Goal: Transaction & Acquisition: Purchase product/service

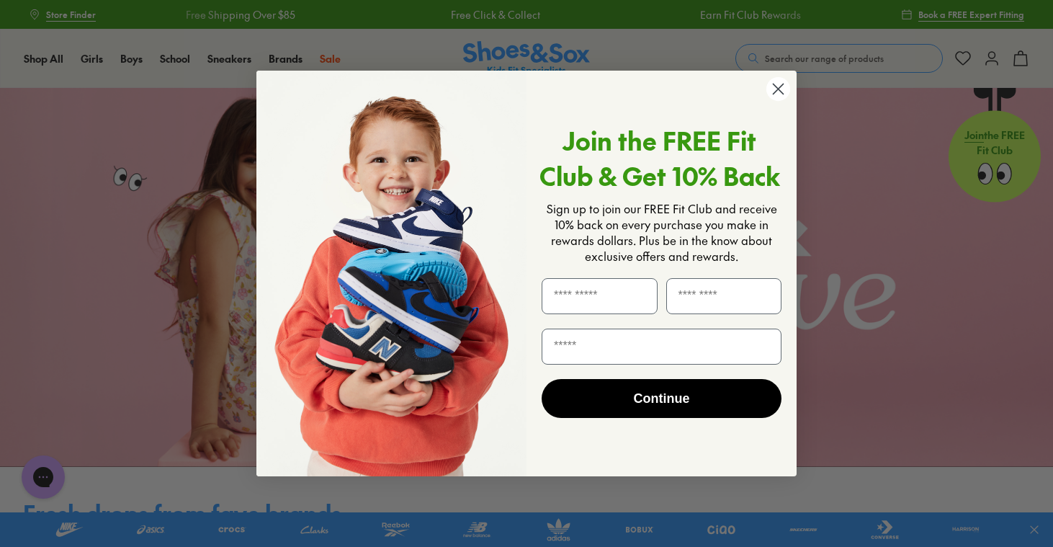
click at [779, 91] on circle "Close dialog" at bounding box center [778, 89] width 24 height 24
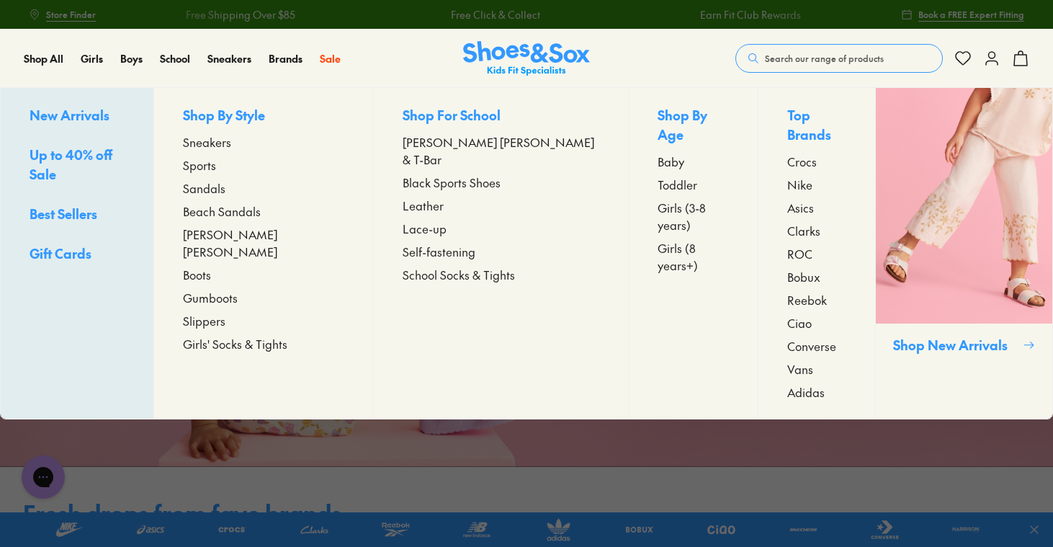
click at [211, 266] on span "Boots" at bounding box center [197, 274] width 28 height 17
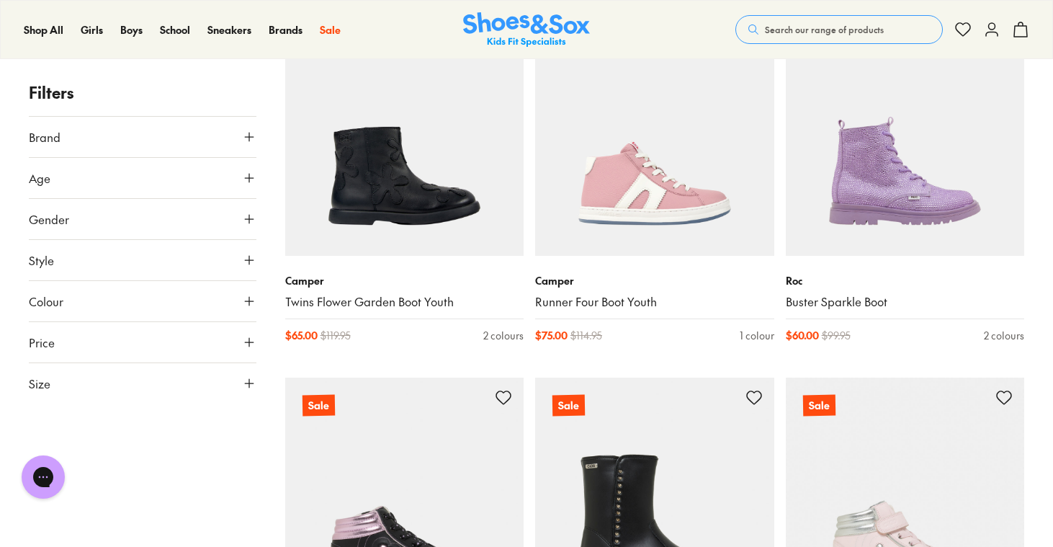
scroll to position [3287, 0]
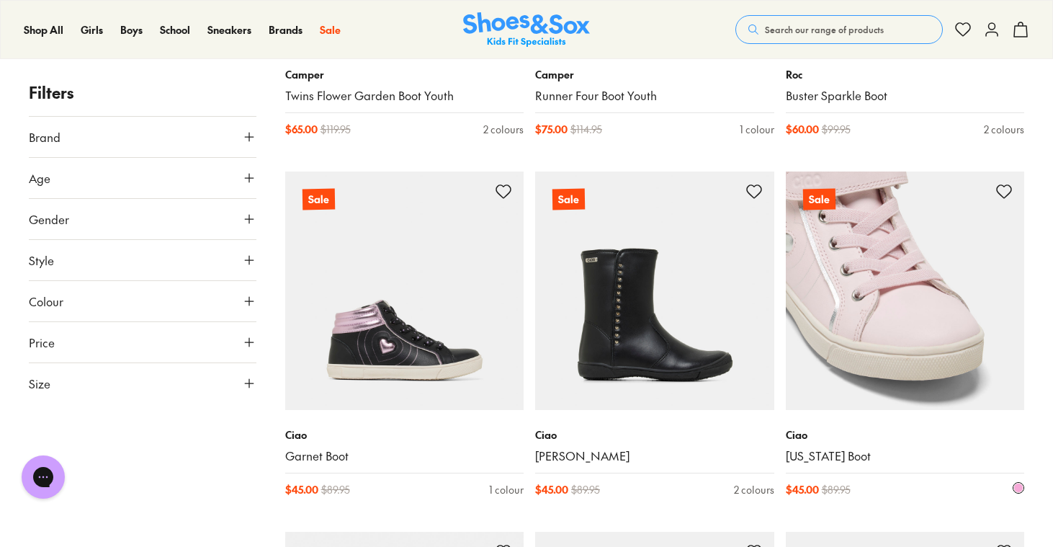
scroll to position [3264, 0]
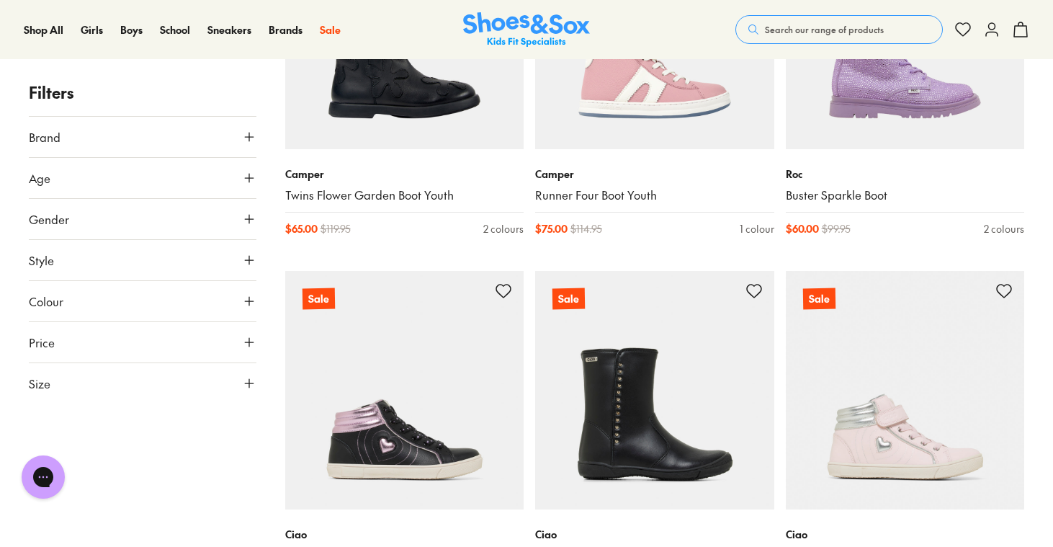
click at [840, 28] on span "Search our range of products" at bounding box center [824, 29] width 119 height 13
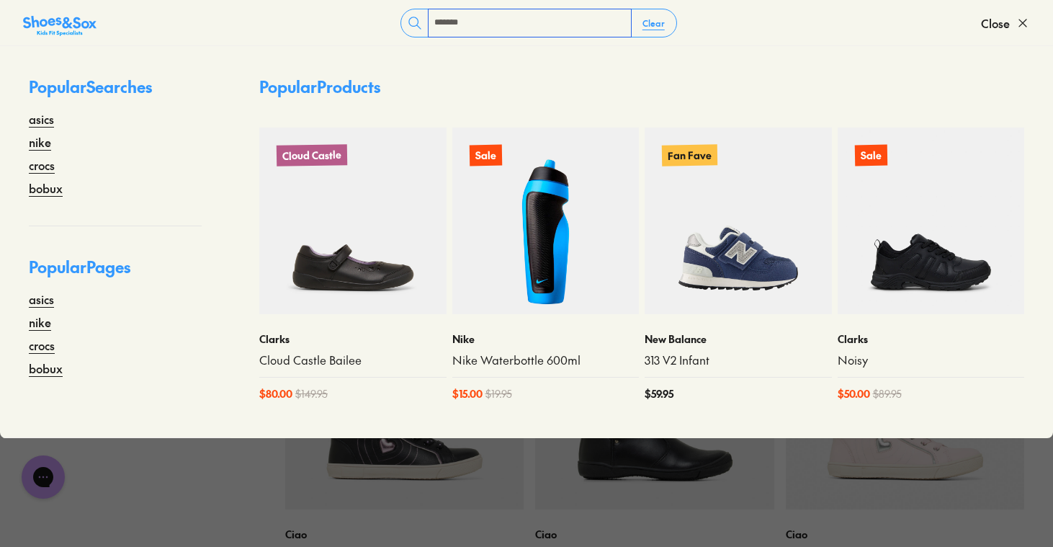
type input "*******"
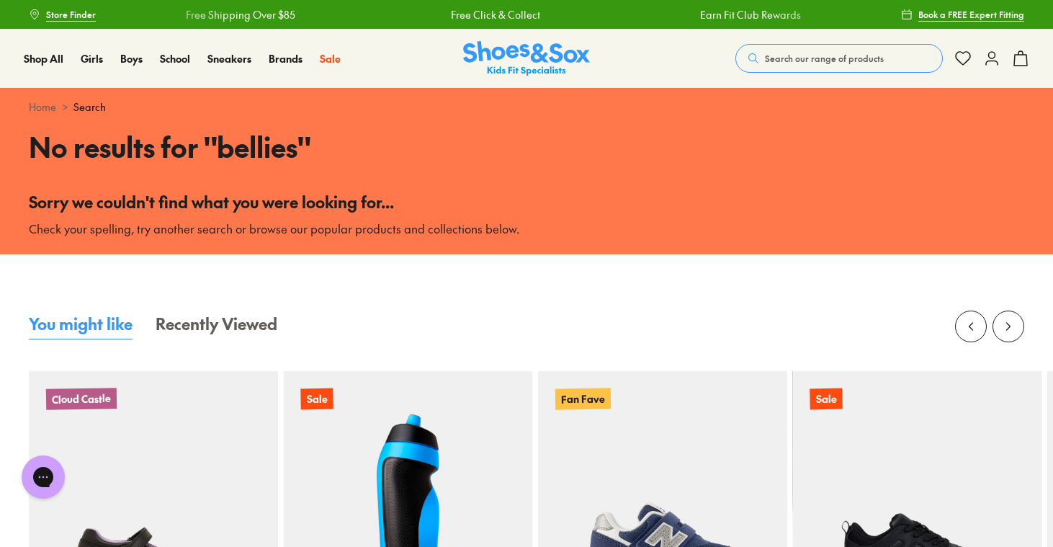
click at [799, 55] on span "Search our range of products" at bounding box center [824, 58] width 119 height 13
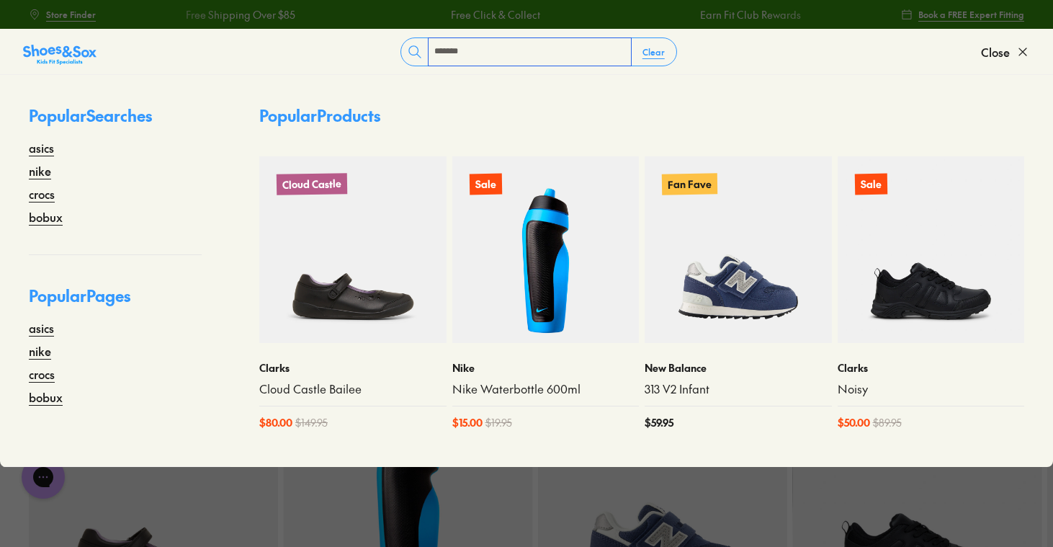
type input "*******"
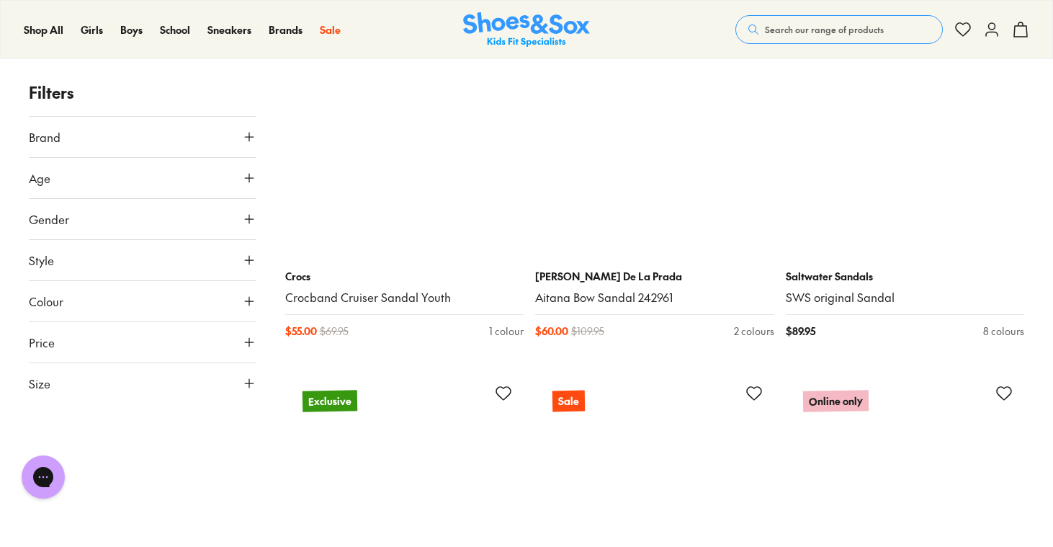
scroll to position [1636, 0]
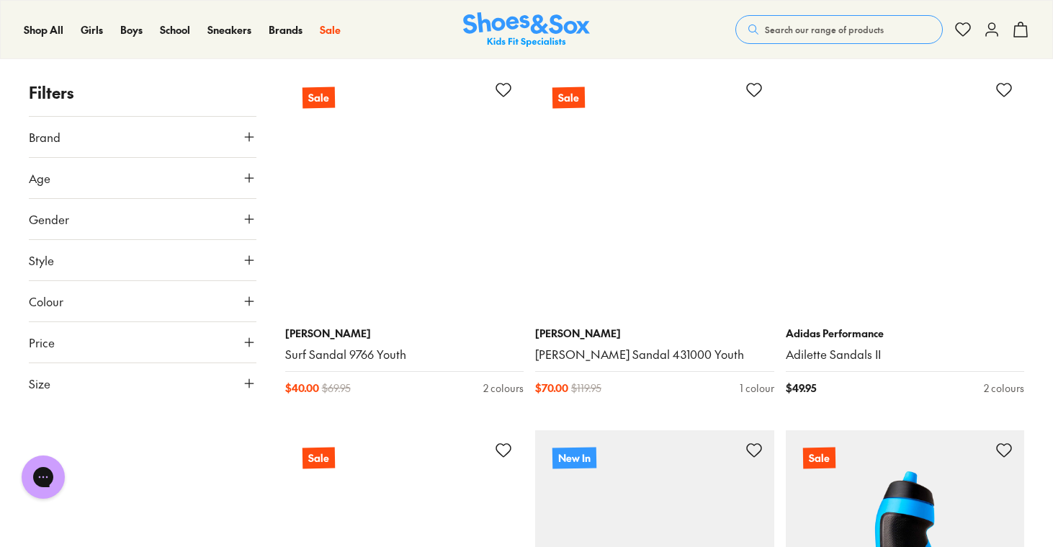
scroll to position [7852, 0]
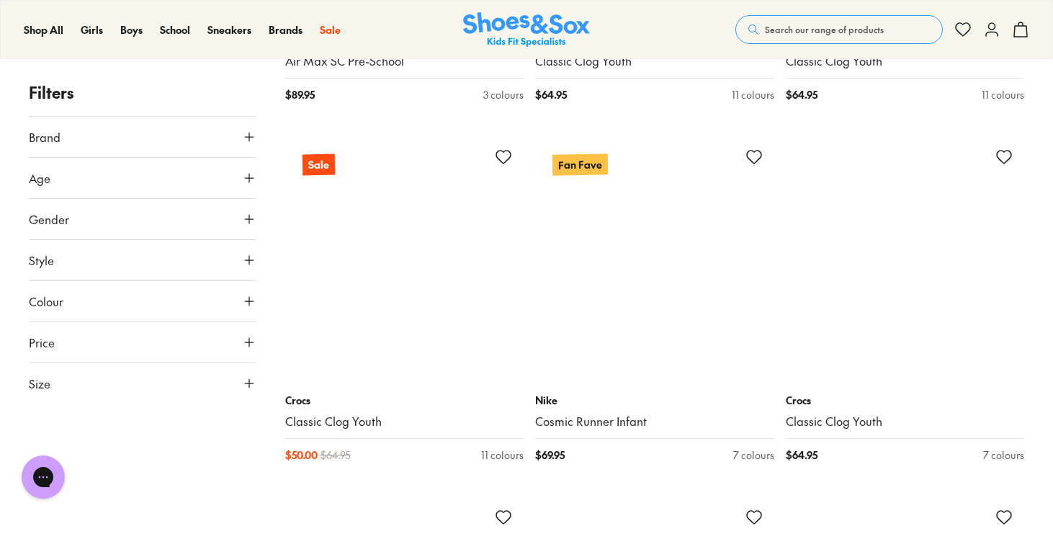
scroll to position [12163, 0]
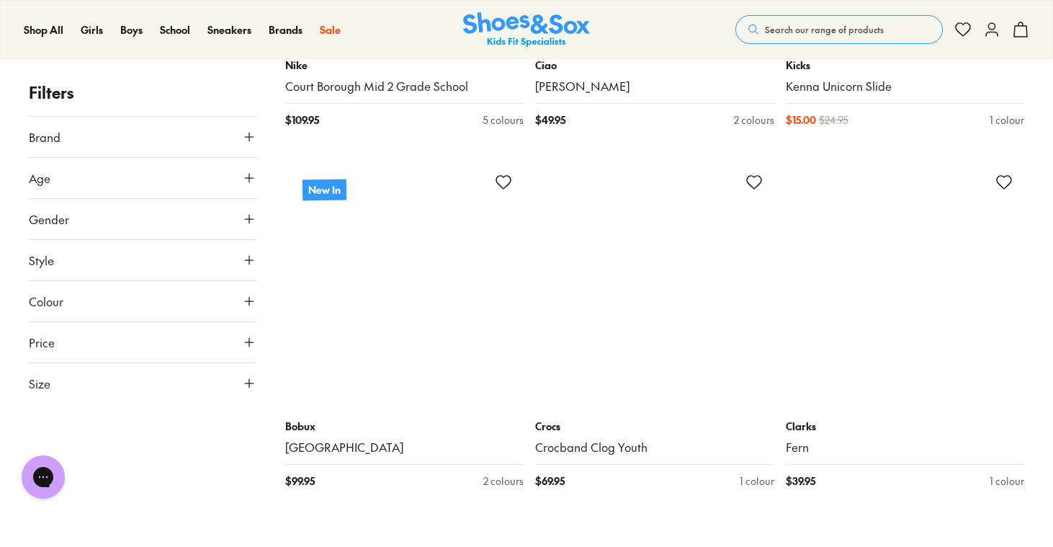
scroll to position [28582, 0]
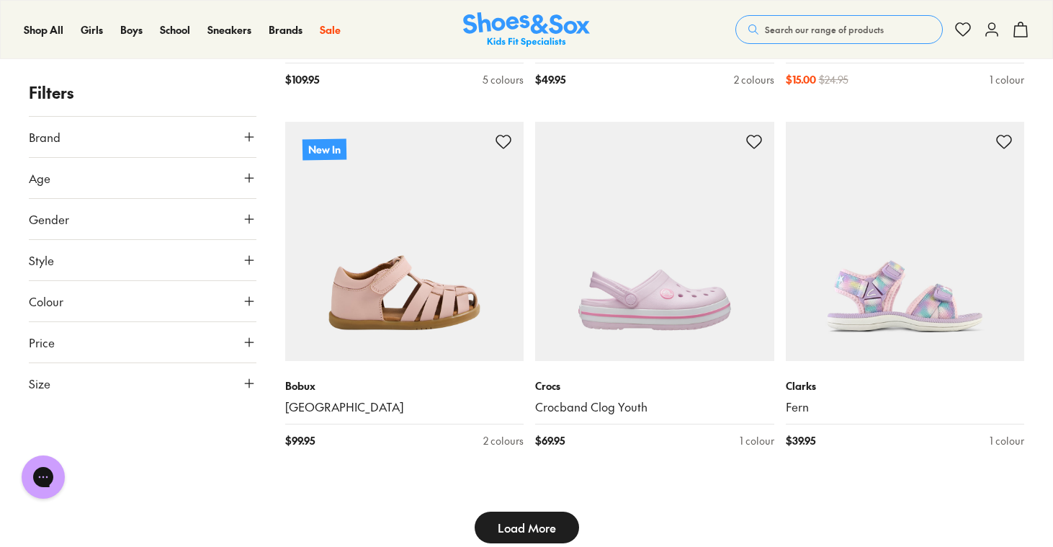
click at [515, 519] on span "Load More" at bounding box center [527, 527] width 58 height 17
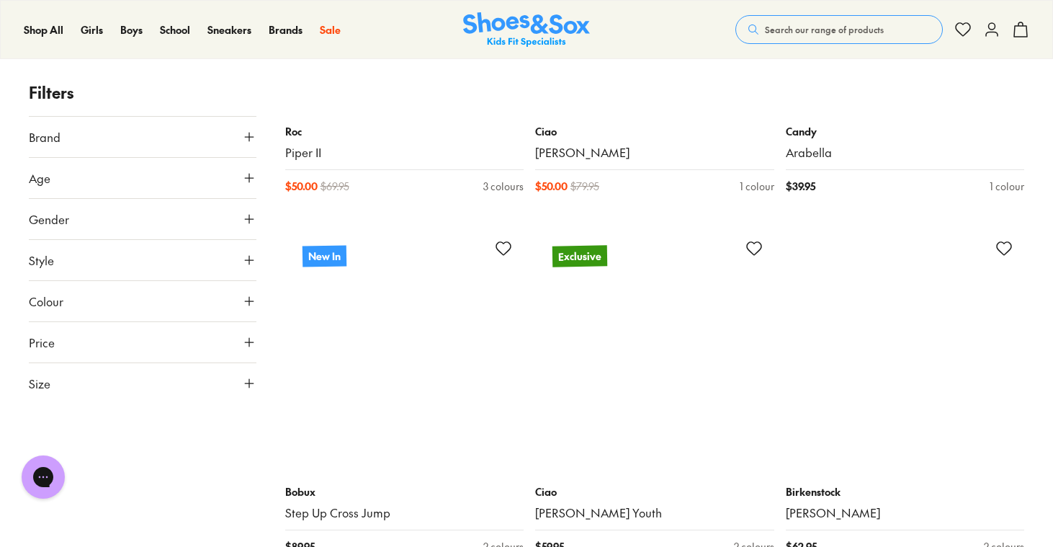
scroll to position [29667, 0]
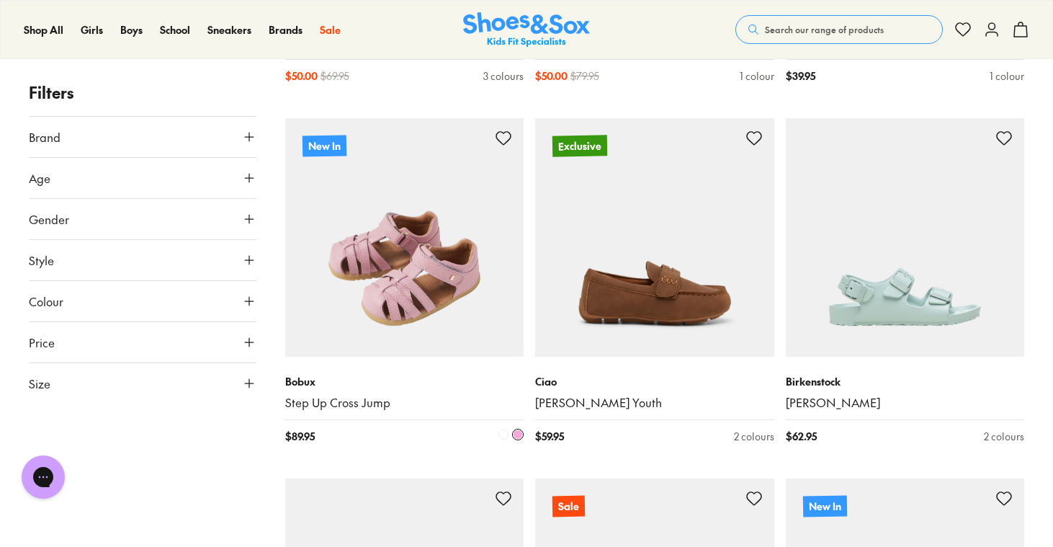
click at [475, 316] on img at bounding box center [404, 237] width 239 height 239
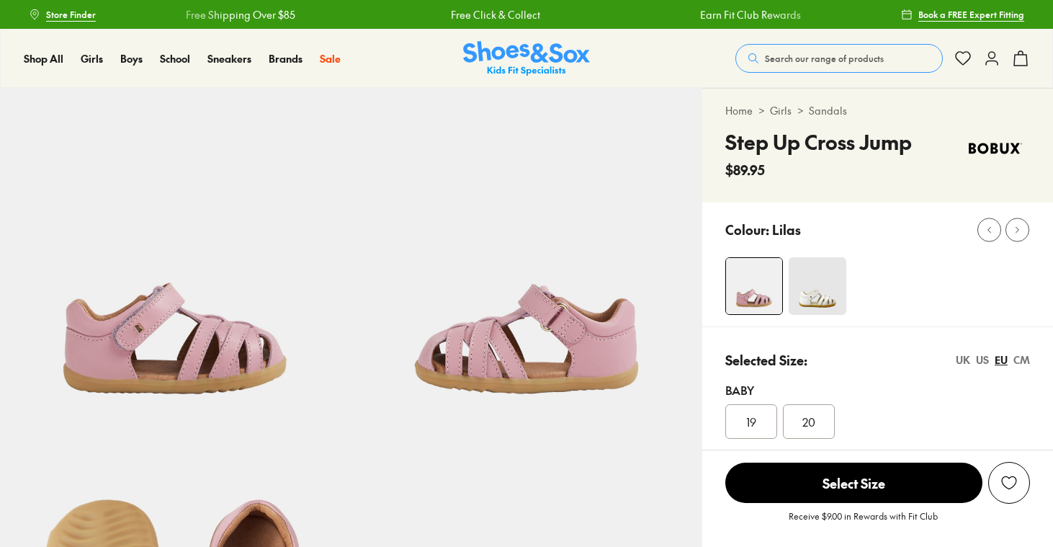
select select "*"
click at [824, 297] on img at bounding box center [818, 286] width 58 height 58
select select "*"
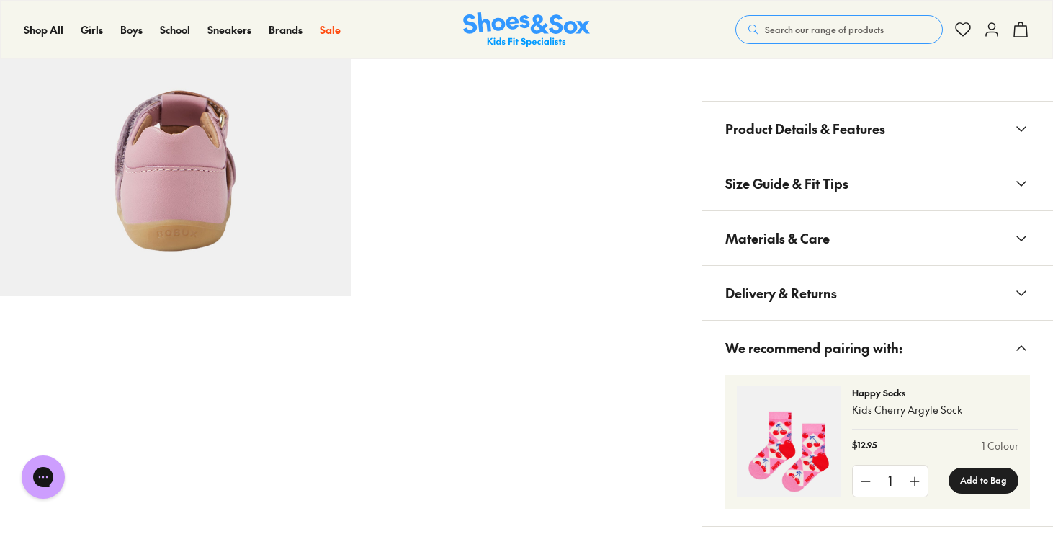
scroll to position [889, 0]
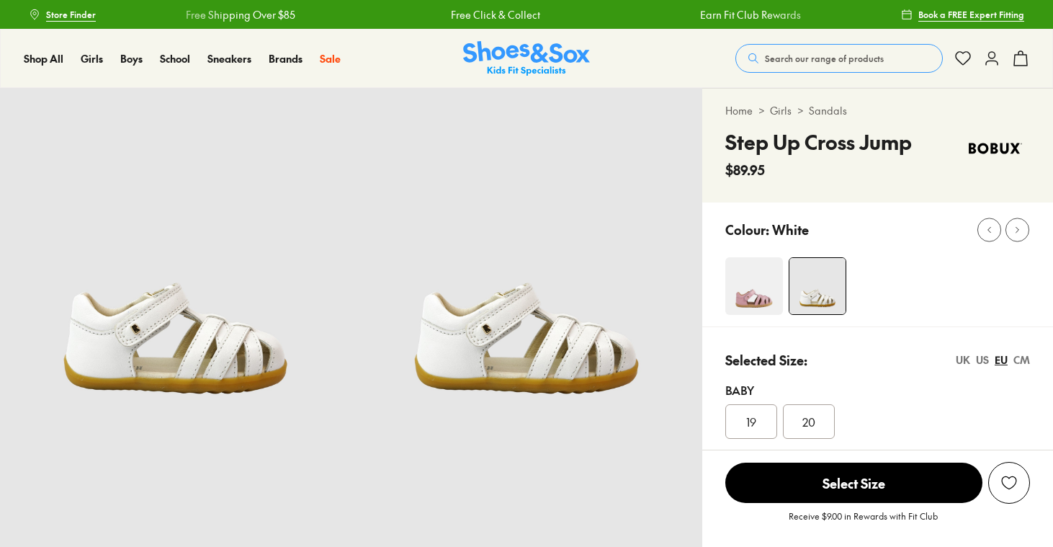
select select "*"
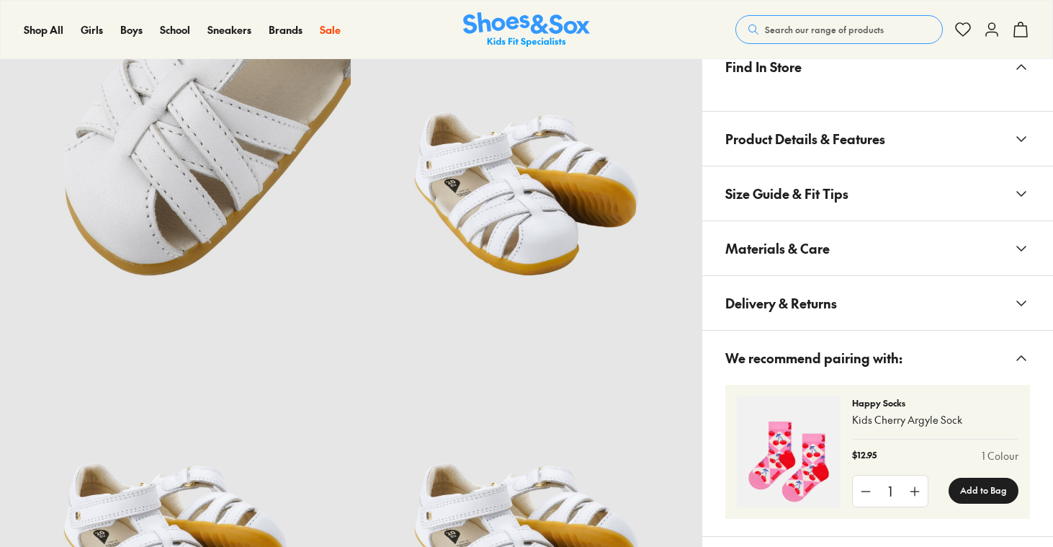
scroll to position [1179, 0]
